Goal: Navigation & Orientation: Find specific page/section

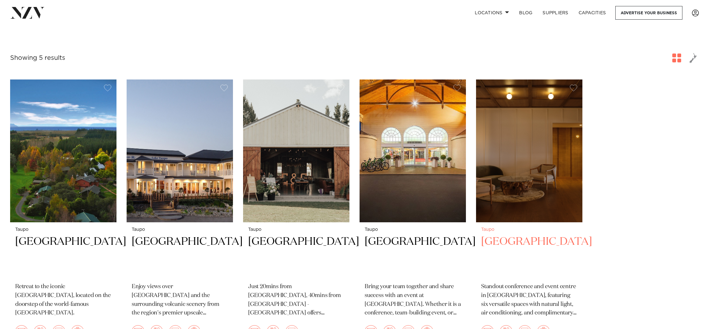
scroll to position [240, 0]
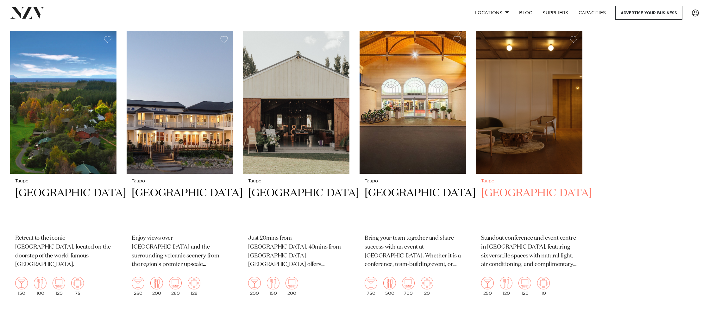
click at [544, 133] on img at bounding box center [529, 102] width 106 height 143
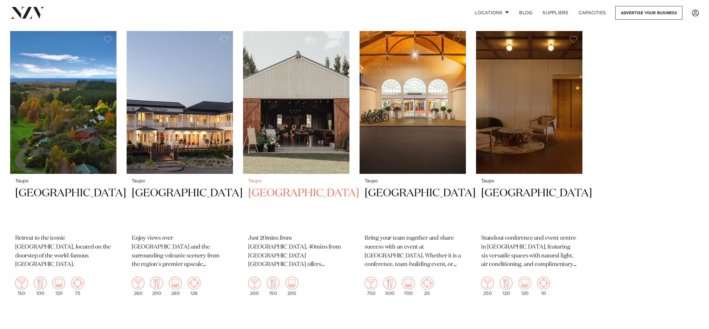
click at [264, 110] on img at bounding box center [296, 102] width 106 height 143
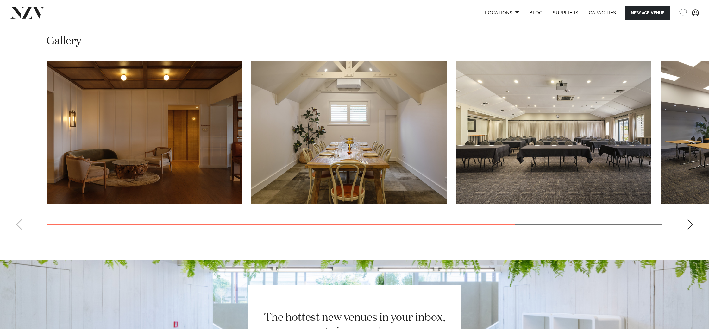
scroll to position [546, 0]
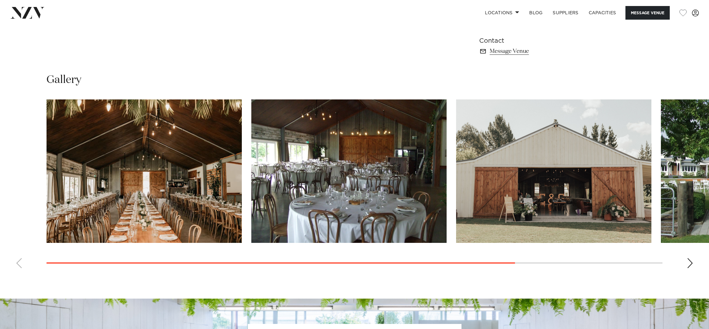
scroll to position [568, 0]
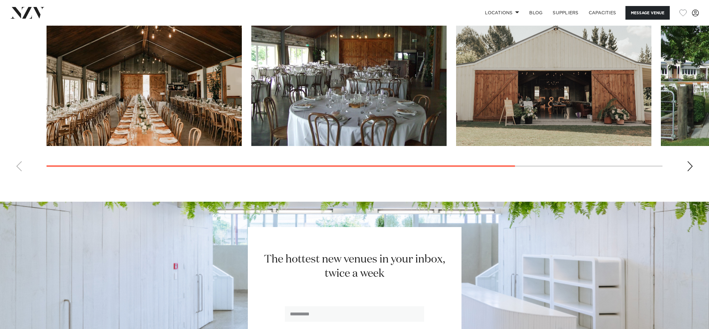
click at [689, 171] on div "Next slide" at bounding box center [690, 166] width 6 height 10
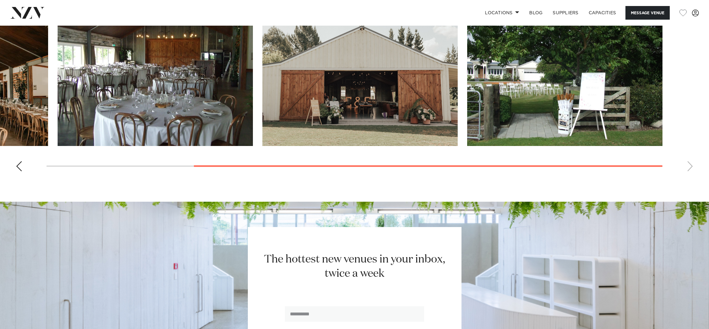
scroll to position [618, 0]
click at [689, 176] on swiper-container at bounding box center [354, 89] width 709 height 174
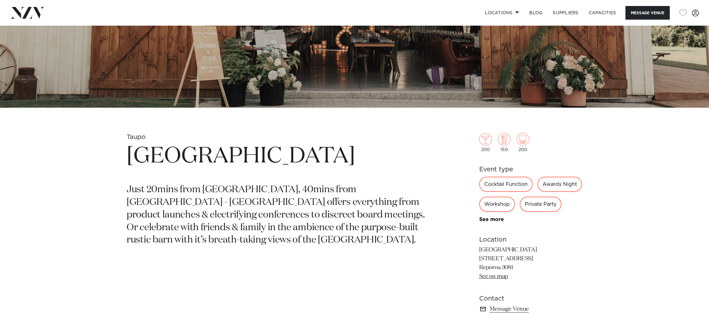
scroll to position [250, 0]
